Goal: Task Accomplishment & Management: Manage account settings

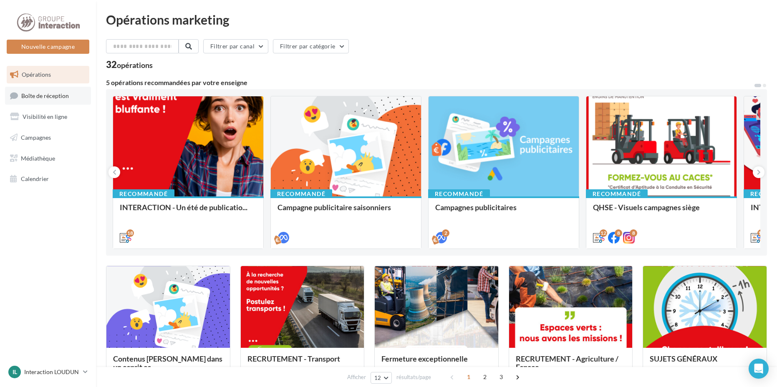
click at [62, 98] on span "Boîte de réception" at bounding box center [45, 95] width 48 height 7
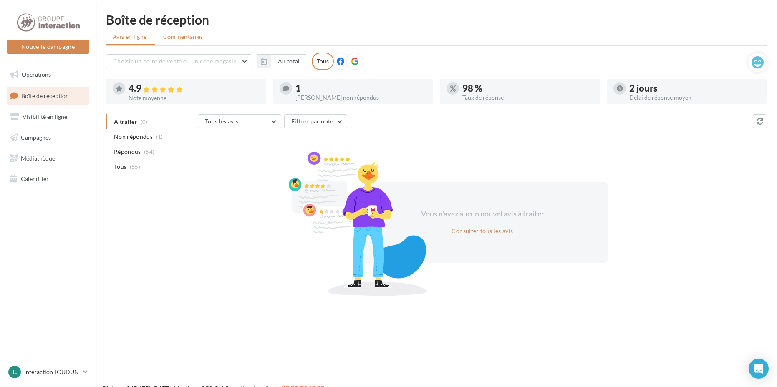
click at [196, 38] on span "Commentaires" at bounding box center [183, 37] width 40 height 8
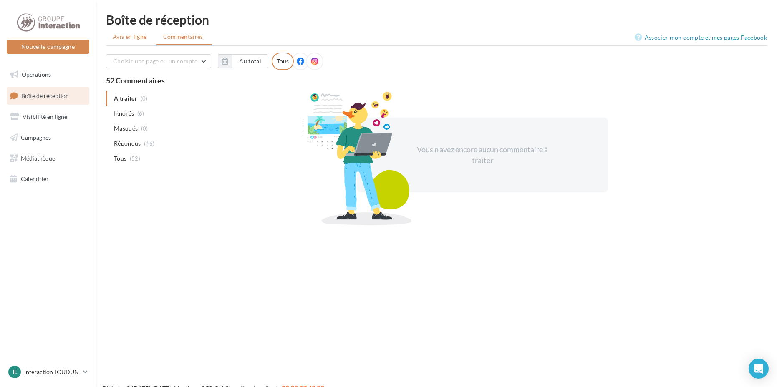
click at [136, 37] on span "Avis en ligne" at bounding box center [130, 37] width 34 height 8
